Goal: Transaction & Acquisition: Purchase product/service

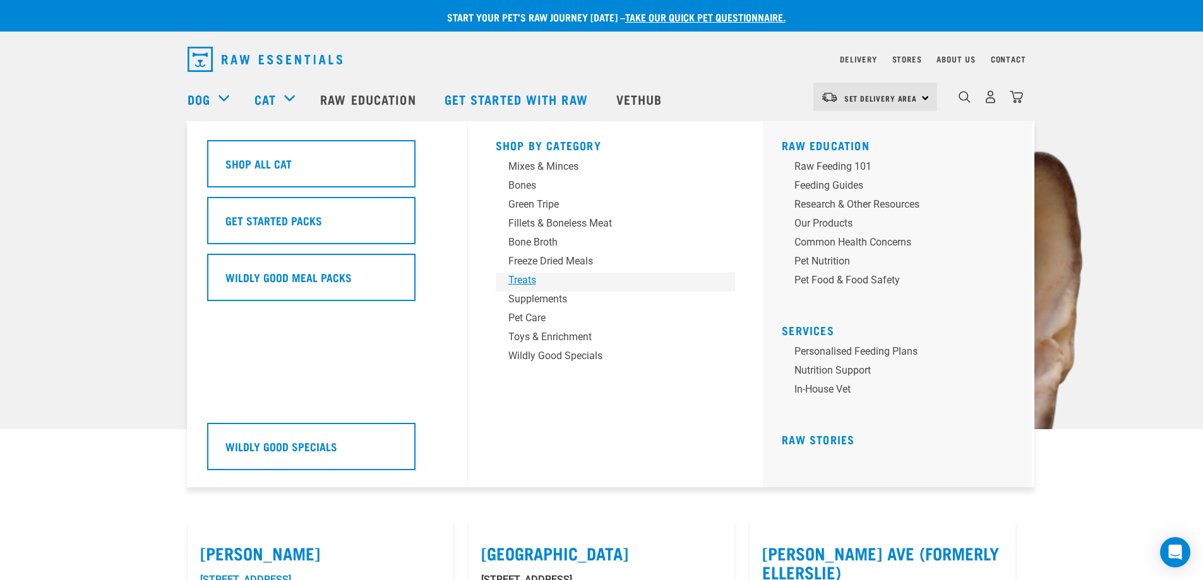
click at [522, 280] on div "Treats" at bounding box center [606, 280] width 197 height 15
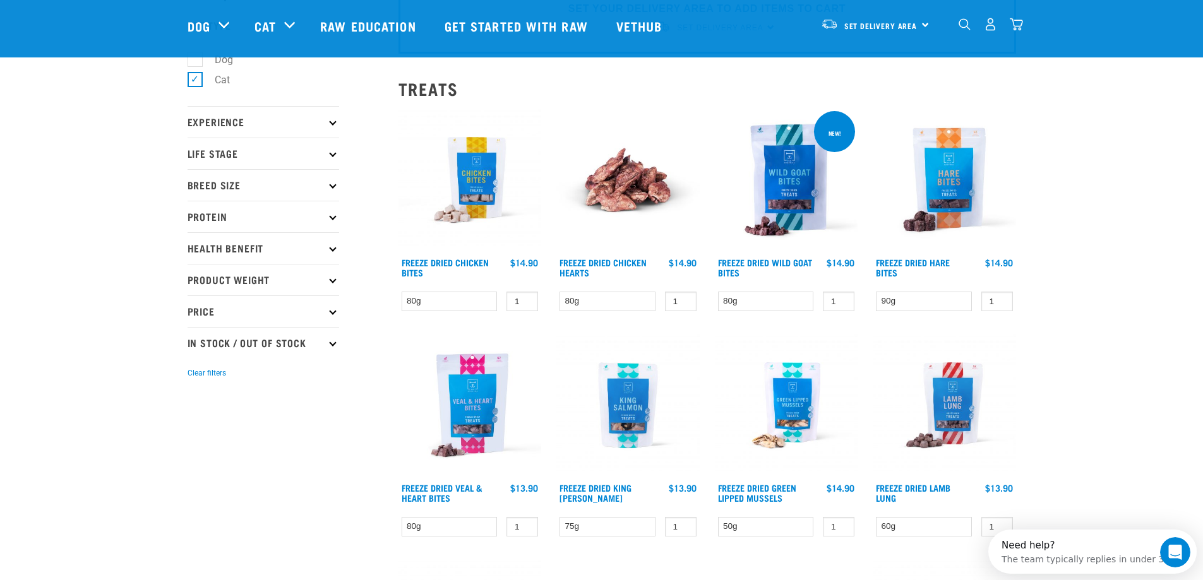
click at [594, 270] on h4 "Freeze Dried Chicken Hearts" at bounding box center [607, 270] width 96 height 25
click at [580, 268] on link "Freeze Dried Chicken Hearts" at bounding box center [602, 267] width 87 height 15
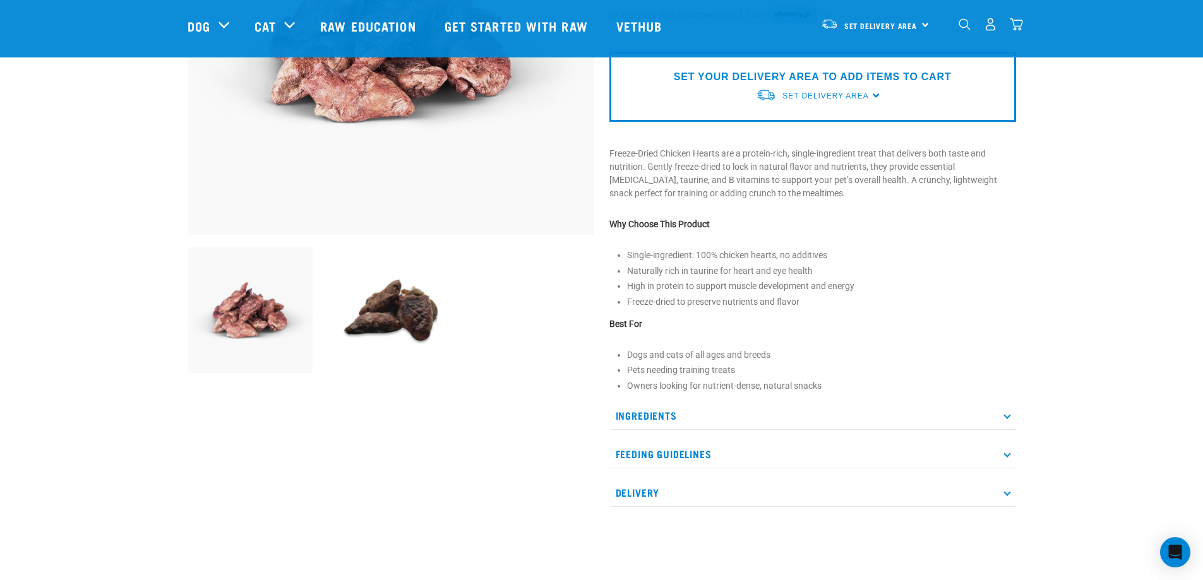
scroll to position [301, 0]
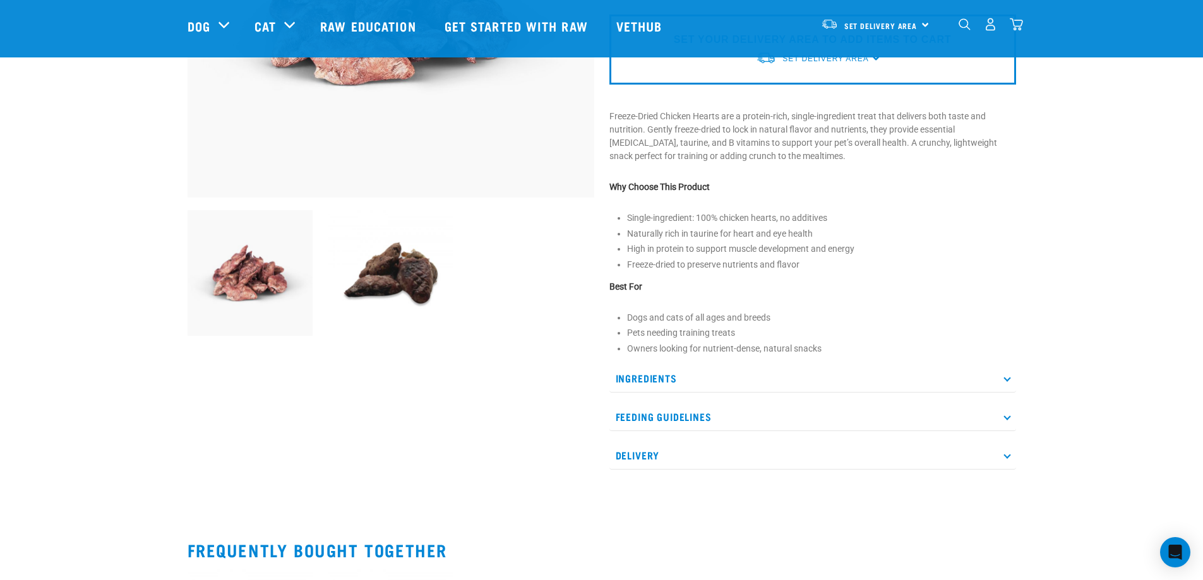
click at [994, 412] on p "Feeding Guidelines" at bounding box center [812, 417] width 407 height 28
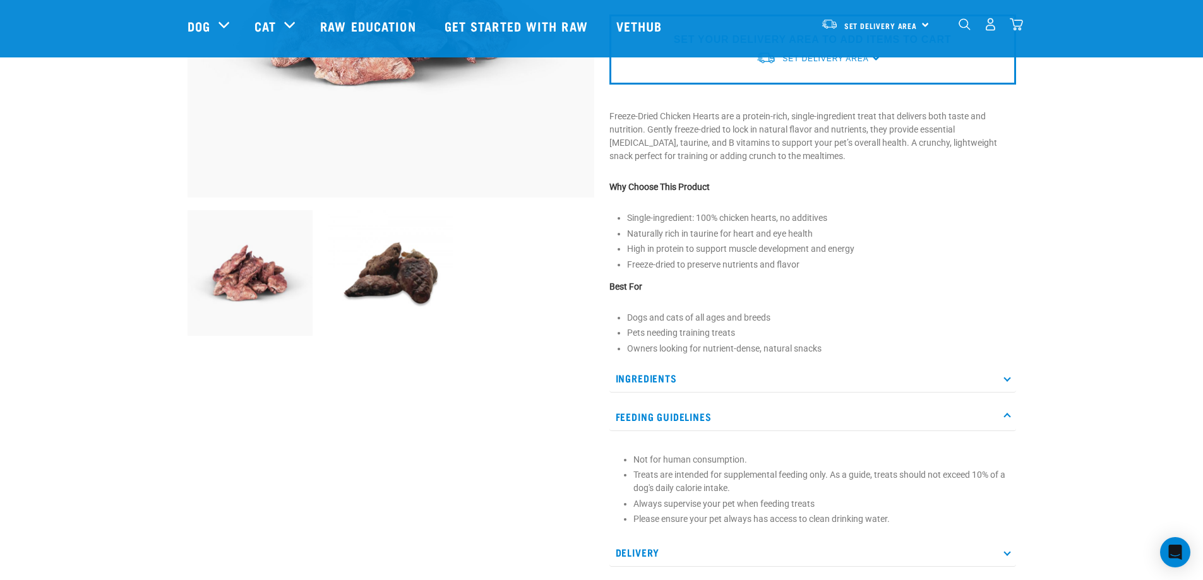
click at [1001, 381] on p "Ingredients" at bounding box center [812, 378] width 407 height 28
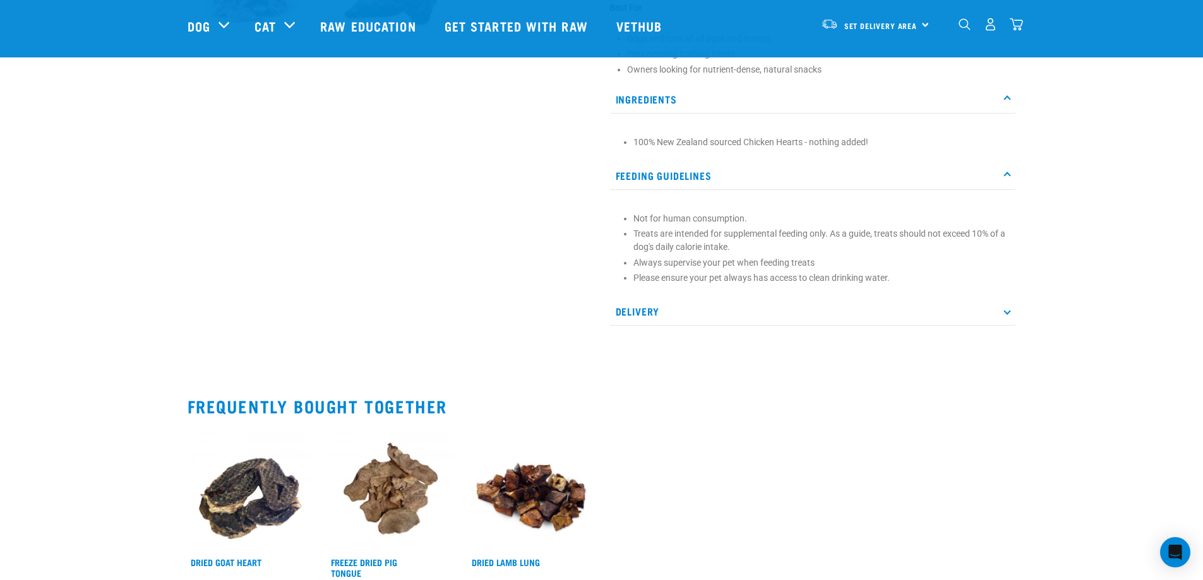
scroll to position [634, 0]
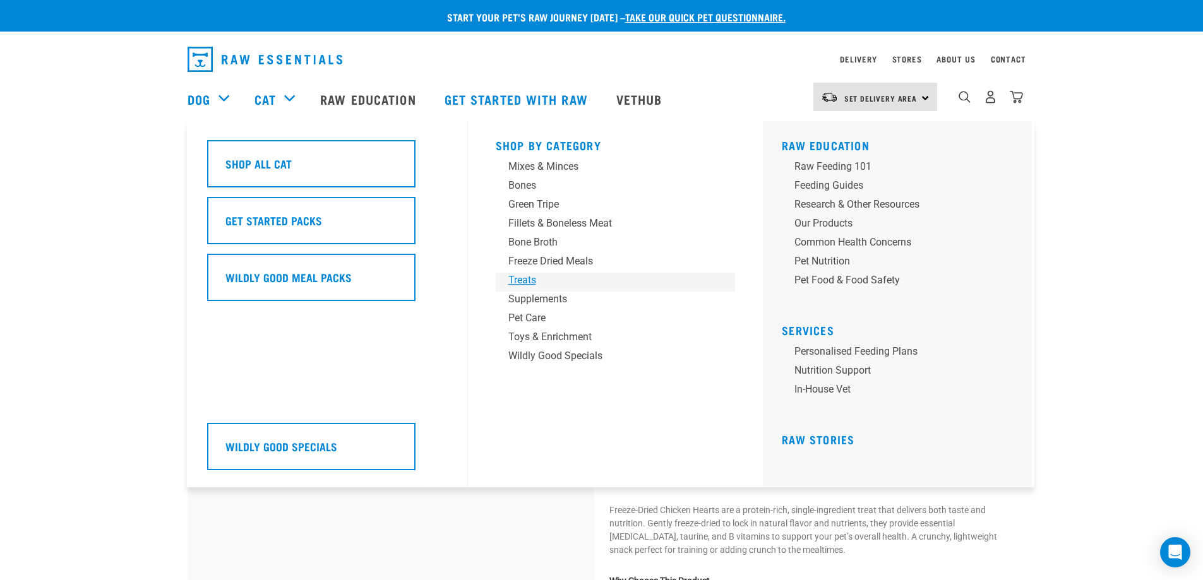
click at [526, 284] on div "Treats" at bounding box center [606, 280] width 197 height 15
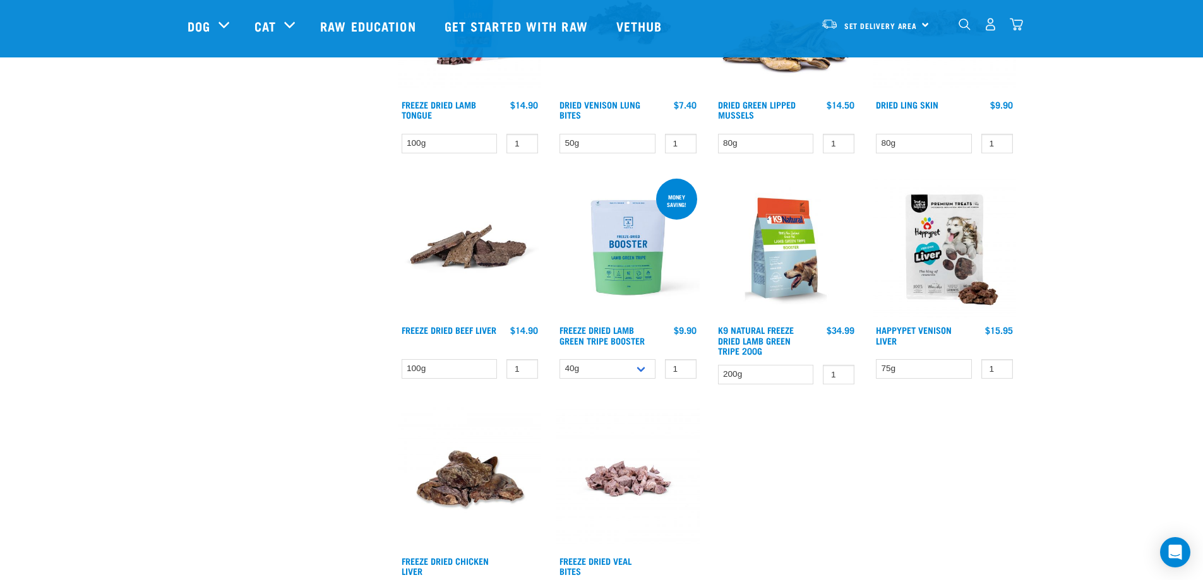
scroll to position [818, 0]
